Goal: Information Seeking & Learning: Learn about a topic

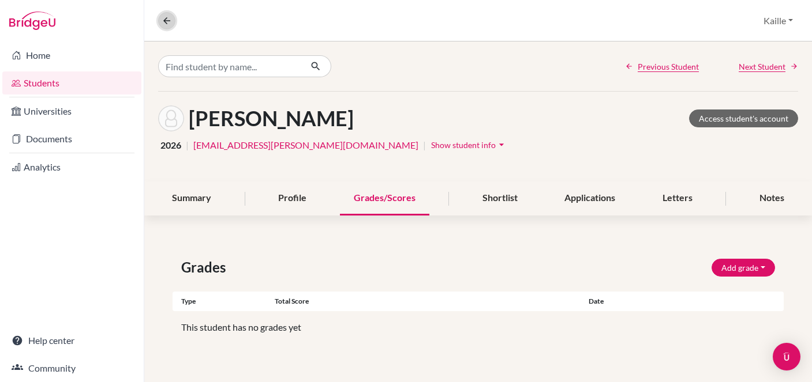
click at [169, 18] on icon at bounding box center [167, 21] width 10 height 10
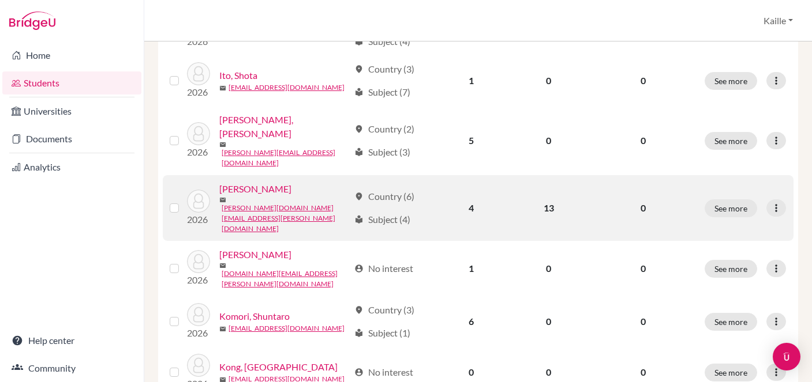
scroll to position [906, 0]
click at [734, 199] on button "See more" at bounding box center [730, 208] width 52 height 18
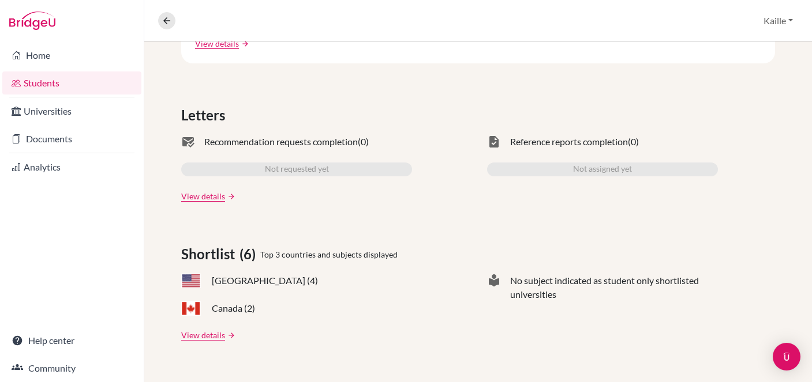
scroll to position [305, 0]
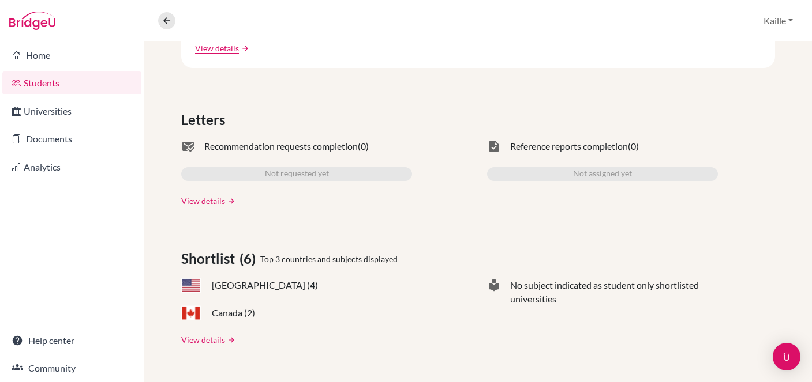
click at [216, 201] on link "View details" at bounding box center [203, 201] width 44 height 12
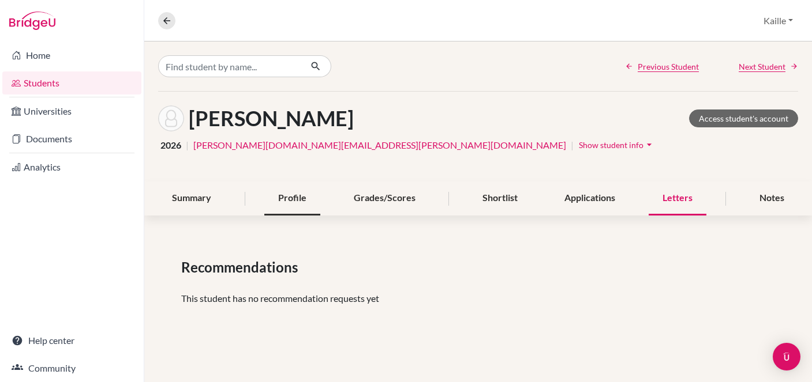
click at [302, 202] on div "Profile" at bounding box center [292, 199] width 56 height 34
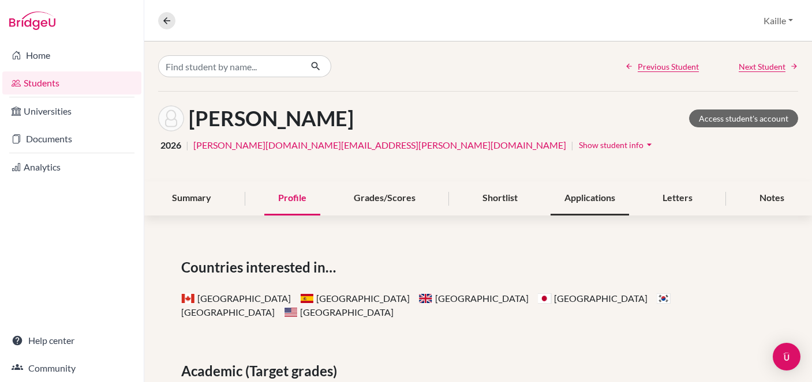
click at [592, 200] on div "Applications" at bounding box center [589, 199] width 78 height 34
click at [510, 197] on div "Shortlist" at bounding box center [499, 199] width 63 height 34
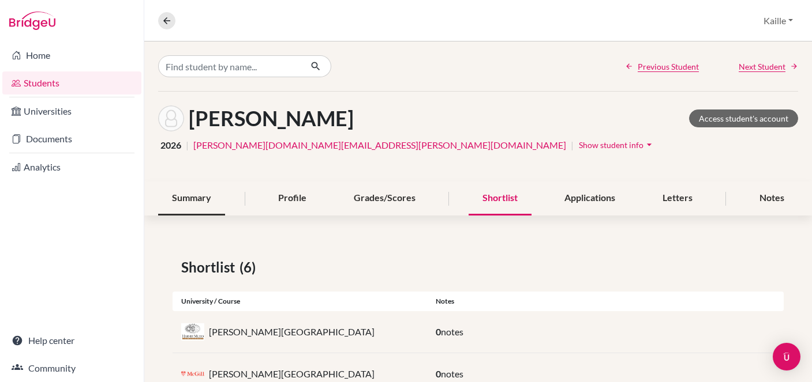
click at [207, 204] on div "Summary" at bounding box center [191, 199] width 67 height 34
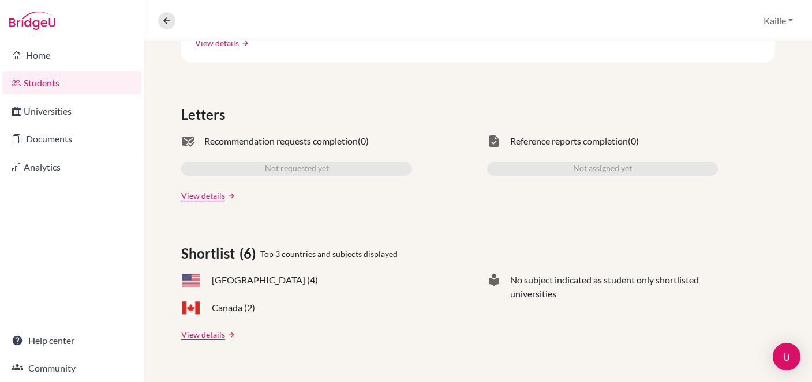
scroll to position [313, 0]
